Goal: Information Seeking & Learning: Find specific fact

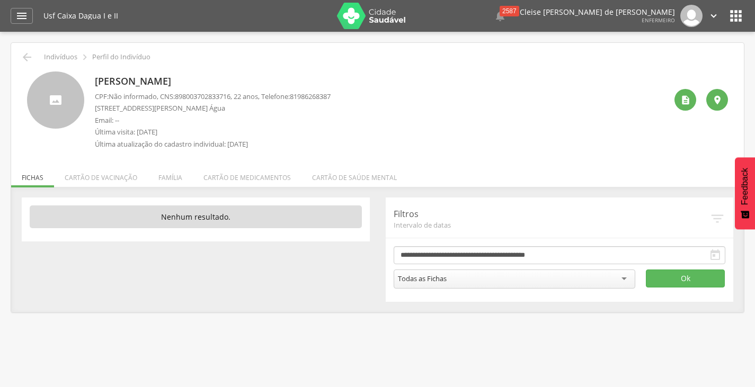
click at [180, 96] on span "898003702833716" at bounding box center [203, 97] width 56 height 10
drag, startPoint x: 181, startPoint y: 96, endPoint x: 210, endPoint y: 98, distance: 28.7
click at [210, 98] on span "898003702833716" at bounding box center [203, 97] width 56 height 10
copy span "898003702833716"
click at [234, 113] on div "CPF: Não informado , CNS: [PHONE_NUMBER] , 22 anos, Telefone: 81986268387 [STRE…" at bounding box center [213, 123] width 236 height 63
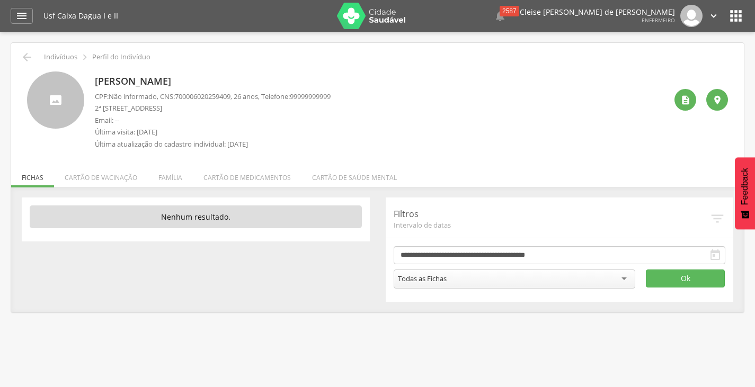
drag, startPoint x: 198, startPoint y: 92, endPoint x: 239, endPoint y: 126, distance: 53.8
click at [239, 126] on div "CPF: Não informado , CNS: 700006020259409 , 26 anos, Telefone: 99999999999 2ª T…" at bounding box center [213, 123] width 236 height 63
click at [147, 106] on p "2ª Travessa da Macaíba, 111 Casa - Caixa D Água" at bounding box center [213, 108] width 236 height 10
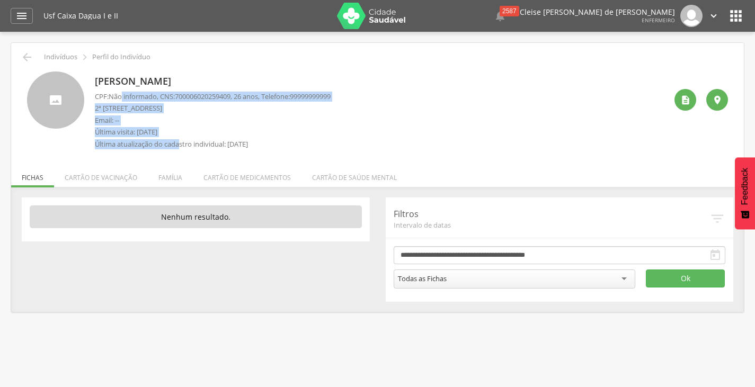
drag, startPoint x: 122, startPoint y: 96, endPoint x: 182, endPoint y: 147, distance: 78.1
click at [182, 147] on div "CPF: Não informado , CNS: 700006020259409 , 26 anos, Telefone: 99999999999 2ª T…" at bounding box center [213, 123] width 236 height 63
click at [136, 98] on span "Não informado" at bounding box center [133, 97] width 48 height 10
drag, startPoint x: 115, startPoint y: 96, endPoint x: 198, endPoint y: 142, distance: 94.4
click at [198, 142] on div "CPF: Não informado , CNS: 700006020259409 , 26 anos, Telefone: 99999999999 2ª T…" at bounding box center [213, 123] width 236 height 63
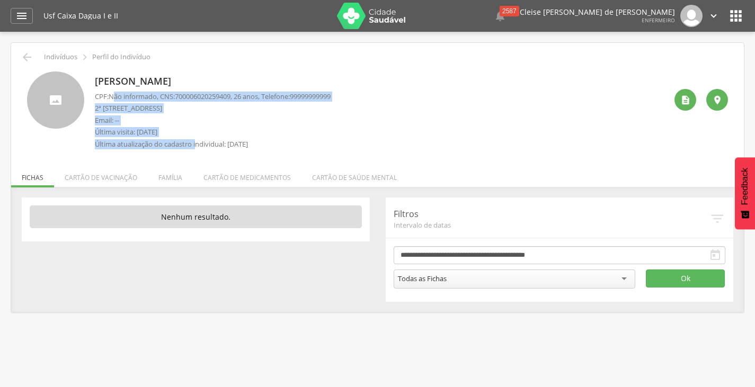
click at [202, 130] on p "Última visita: 10/05/2024" at bounding box center [213, 132] width 236 height 10
